Goal: Task Accomplishment & Management: Manage account settings

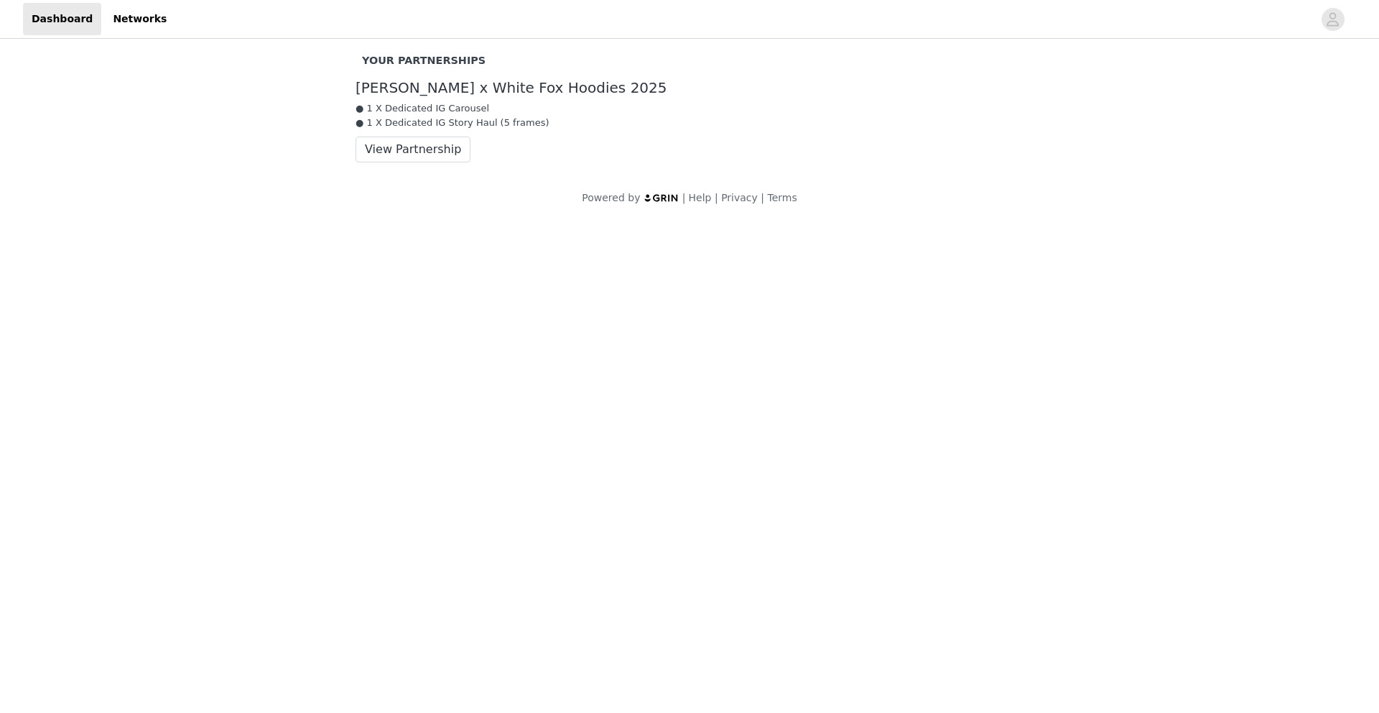
click at [410, 162] on div "[PERSON_NAME] x White Fox Hoodies 2025 ● 1 X Dedicated IG Carousel ● 1 X Dedica…" at bounding box center [690, 121] width 690 height 105
click at [404, 149] on button "View Partnership" at bounding box center [413, 149] width 115 height 26
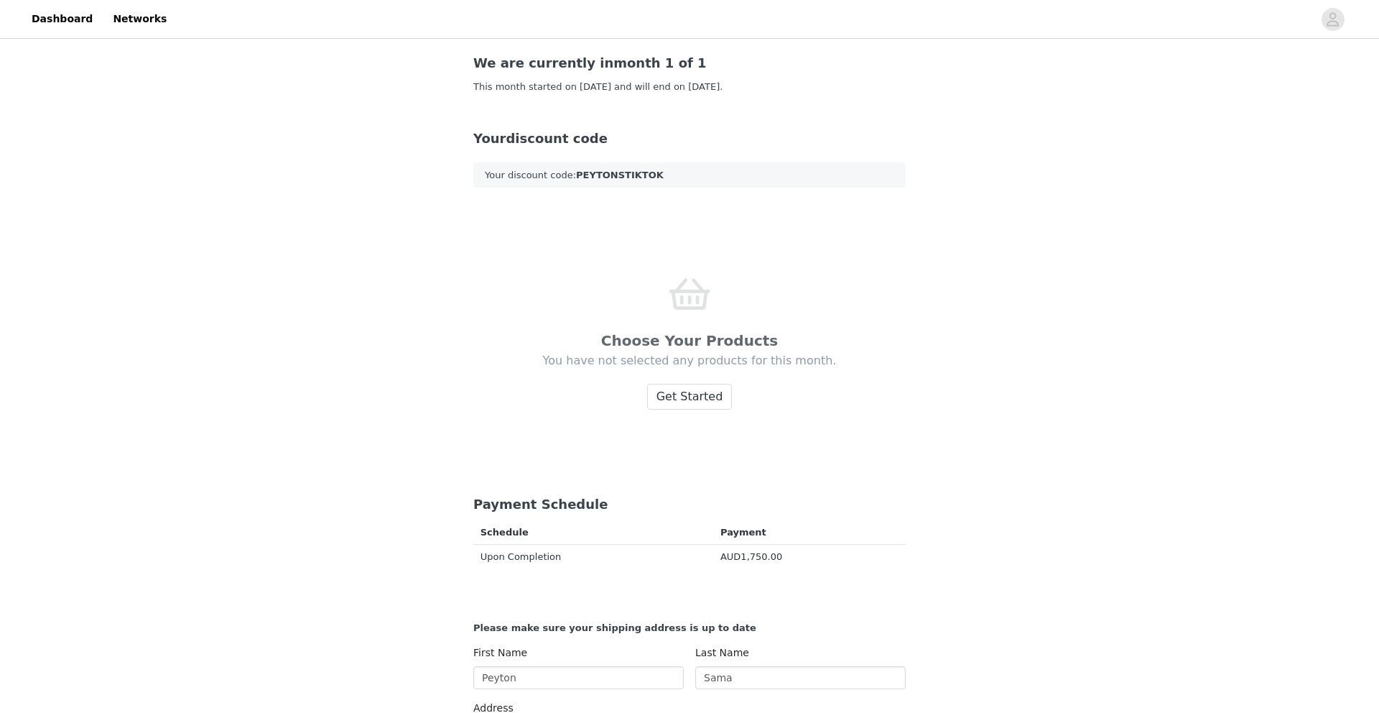
scroll to position [310, 0]
